Goal: Find specific page/section: Find specific page/section

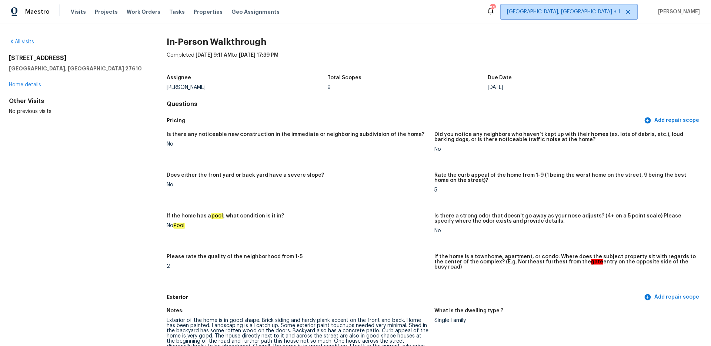
scroll to position [1162, 0]
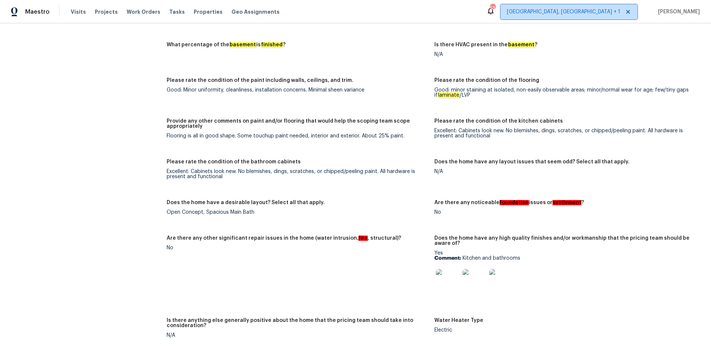
click at [603, 11] on span "[GEOGRAPHIC_DATA], [GEOGRAPHIC_DATA] + 1" at bounding box center [569, 11] width 137 height 15
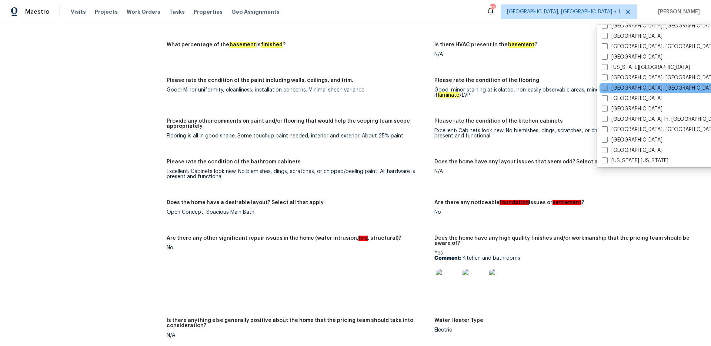
scroll to position [271, 0]
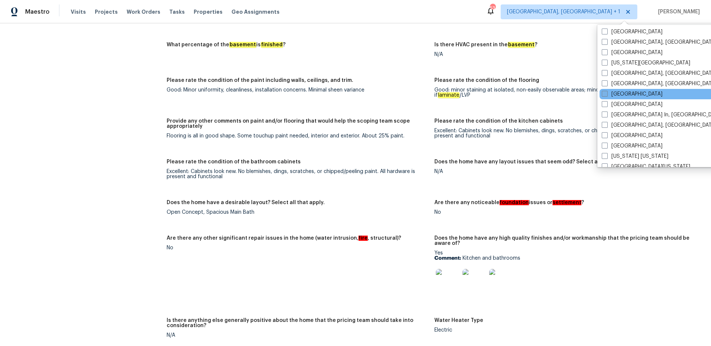
click at [606, 95] on span at bounding box center [605, 94] width 6 height 6
click at [606, 95] on input "[GEOGRAPHIC_DATA]" at bounding box center [604, 92] width 5 height 5
checkbox input "true"
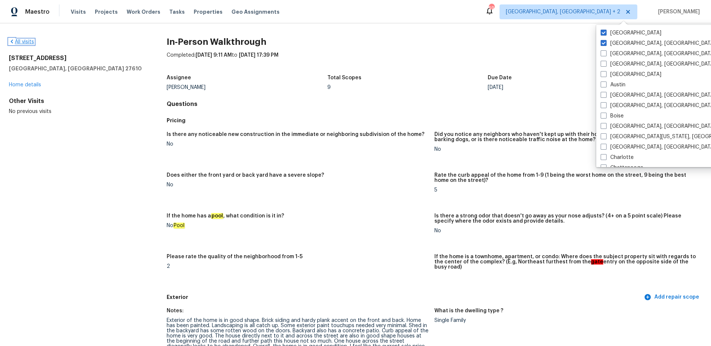
click at [26, 41] on link "All visits" at bounding box center [21, 41] width 25 height 5
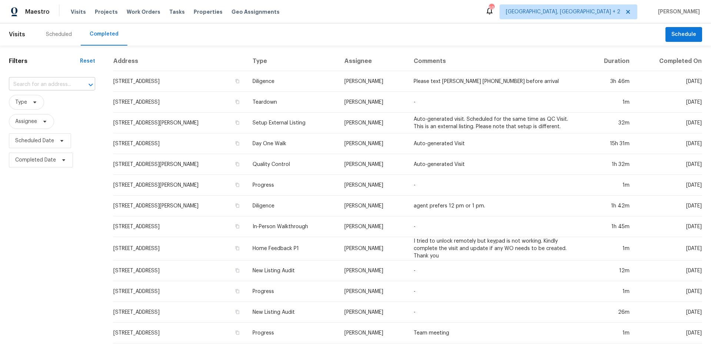
click at [52, 82] on input "text" at bounding box center [42, 84] width 66 height 11
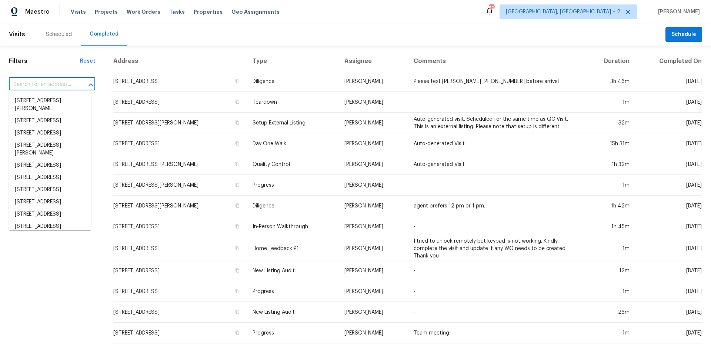
paste input "[STREET_ADDRESS]"
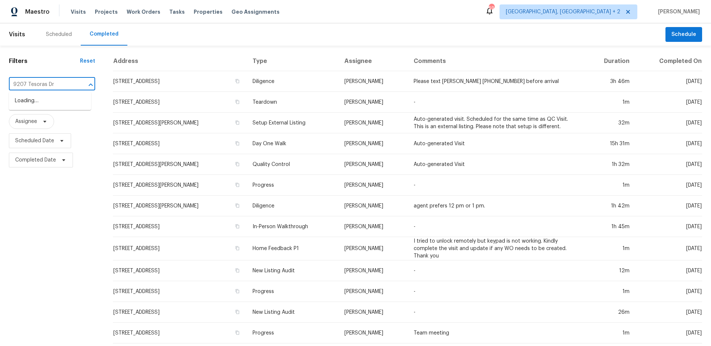
type input "9207 Tesoras Dr"
click at [56, 100] on li "[STREET_ADDRESS]" at bounding box center [50, 101] width 82 height 12
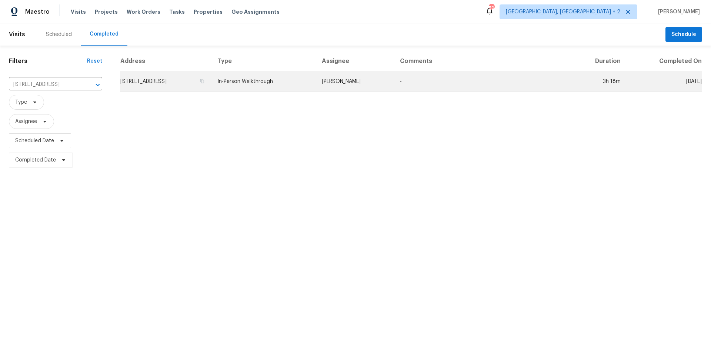
click at [300, 81] on td "In-Person Walkthrough" at bounding box center [263, 81] width 104 height 21
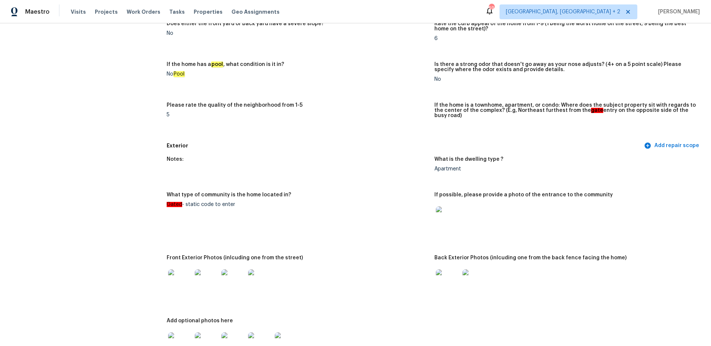
scroll to position [211, 0]
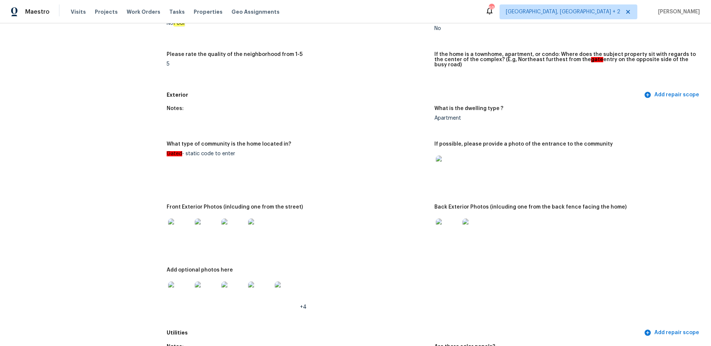
click at [446, 156] on img at bounding box center [448, 168] width 24 height 24
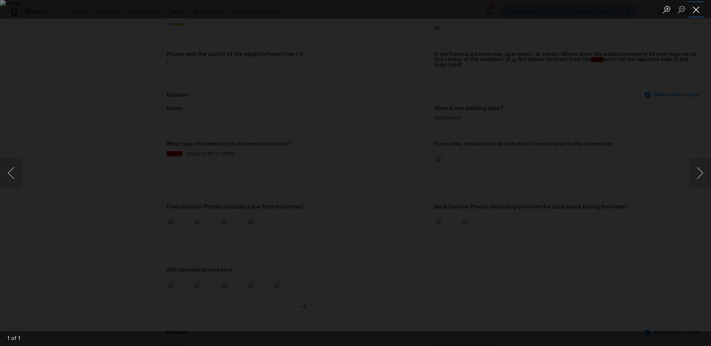
click at [698, 6] on button "Close lightbox" at bounding box center [696, 9] width 15 height 13
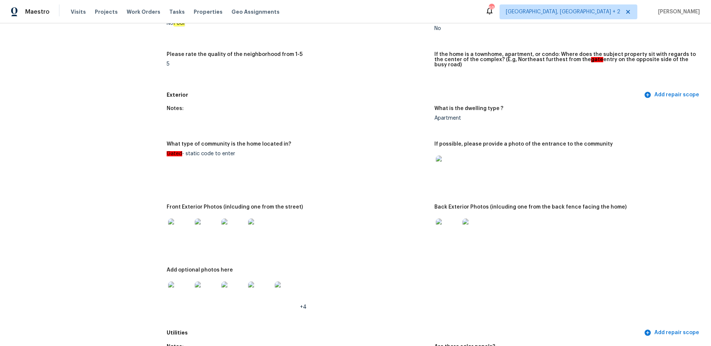
click at [184, 289] on img at bounding box center [180, 293] width 24 height 24
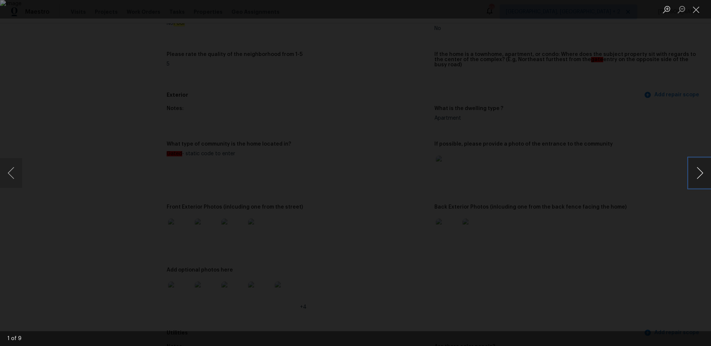
click at [696, 174] on button "Next image" at bounding box center [700, 173] width 22 height 30
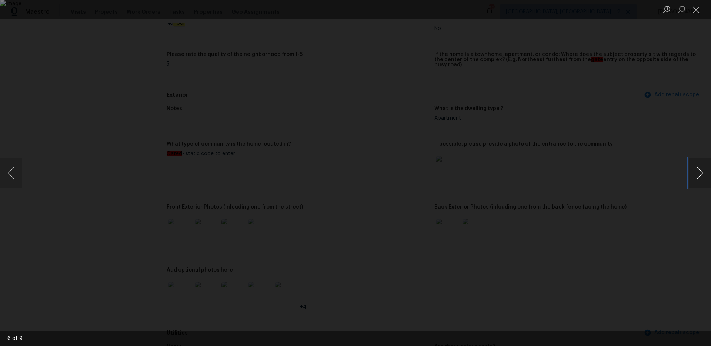
click at [696, 174] on button "Next image" at bounding box center [700, 173] width 22 height 30
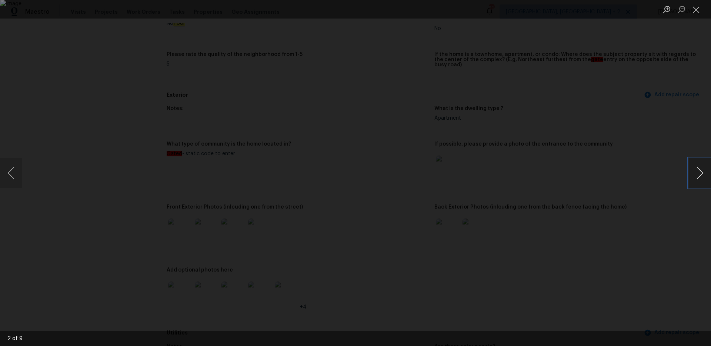
click at [696, 174] on button "Next image" at bounding box center [700, 173] width 22 height 30
click at [692, 5] on button "Close lightbox" at bounding box center [696, 9] width 15 height 13
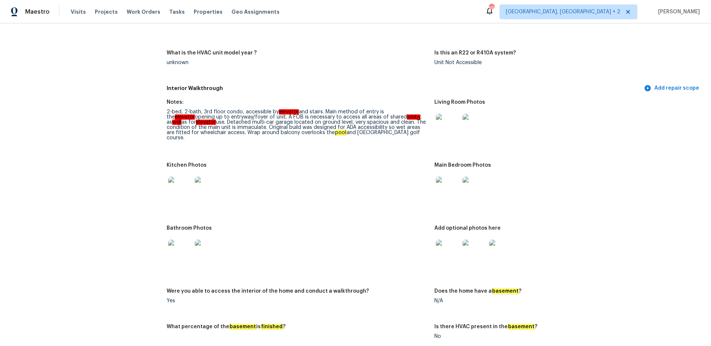
scroll to position [759, 0]
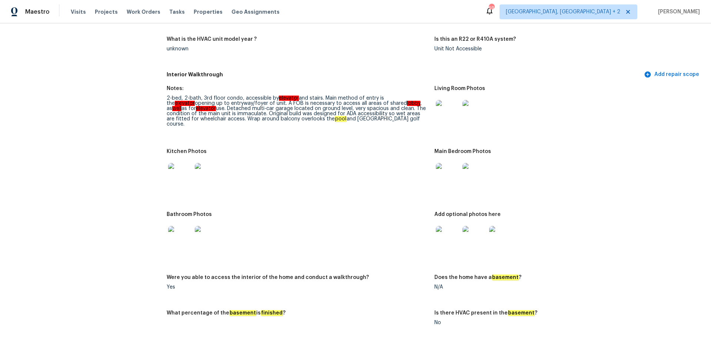
click at [450, 240] on img at bounding box center [448, 238] width 24 height 24
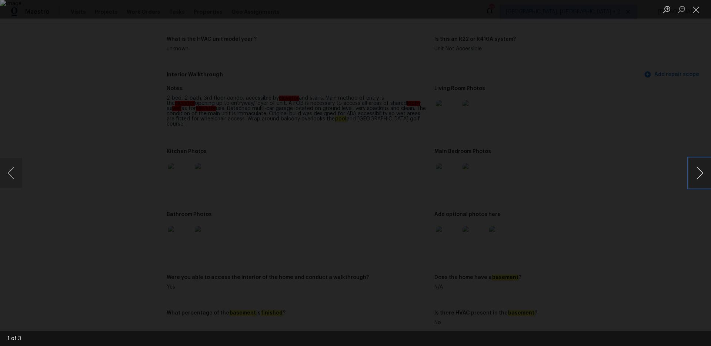
click at [696, 174] on button "Next image" at bounding box center [700, 173] width 22 height 30
click at [702, 6] on button "Close lightbox" at bounding box center [696, 9] width 15 height 13
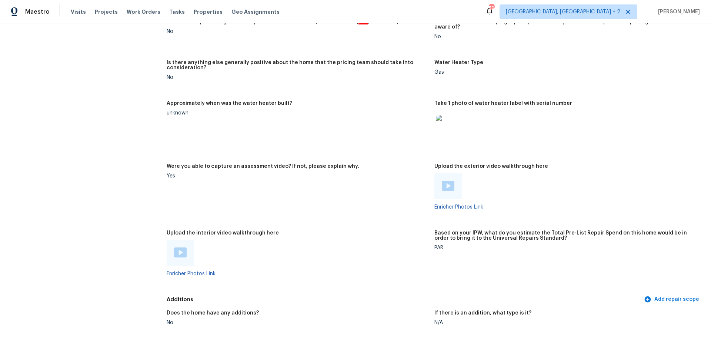
scroll to position [1295, 0]
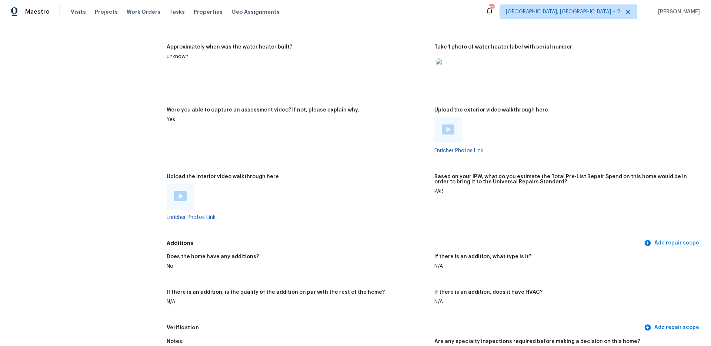
click at [446, 126] on img at bounding box center [448, 129] width 13 height 10
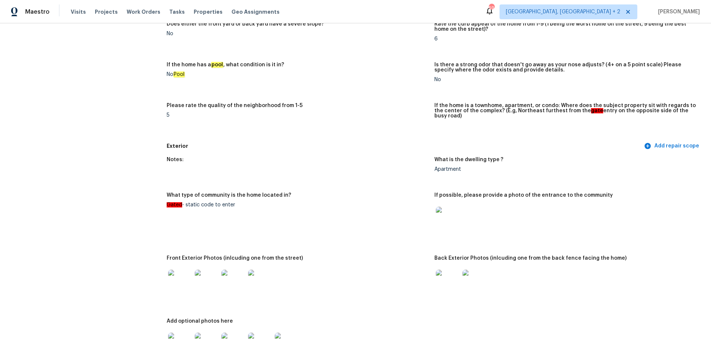
scroll to position [259, 0]
